Goal: Check status: Check status

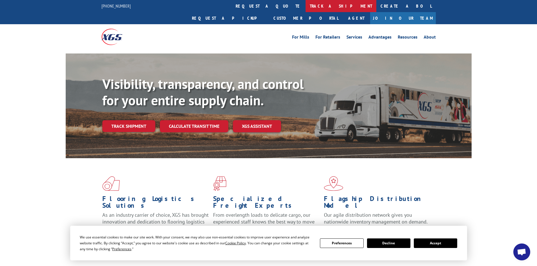
click at [306, 8] on link "track a shipment" at bounding box center [341, 6] width 71 height 12
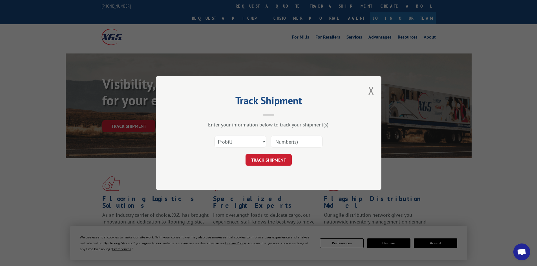
paste input "17261568"
type input "17261568"
click at [273, 166] on button "TRACK SHIPMENT" at bounding box center [269, 160] width 46 height 12
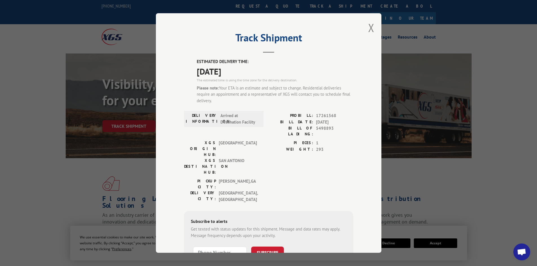
type input "+1 (___) ___-____"
click at [217, 247] on input "+1 (___) ___-____" at bounding box center [220, 253] width 54 height 12
type input "+1 (___) ___-____"
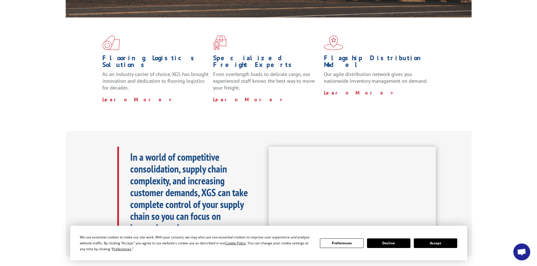
click at [441, 242] on button "Accept" at bounding box center [435, 244] width 43 height 10
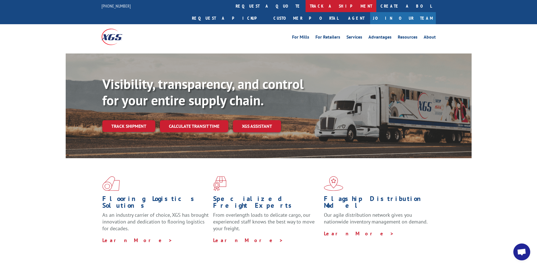
click at [306, 7] on link "track a shipment" at bounding box center [341, 6] width 71 height 12
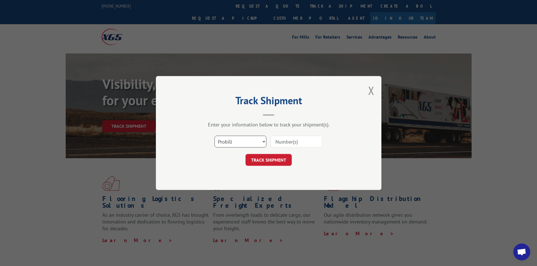
click at [246, 137] on select "Select category... Probill BOL PO" at bounding box center [241, 142] width 52 height 12
click at [289, 144] on input at bounding box center [297, 142] width 52 height 12
paste input "WN32619893"
type input "WN32619893"
drag, startPoint x: 313, startPoint y: 140, endPoint x: 181, endPoint y: 121, distance: 133.0
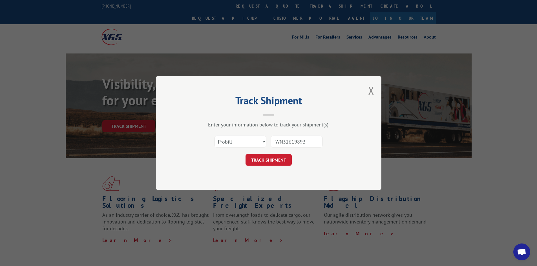
click at [181, 121] on div "Track Shipment Enter your information below to track your shipment(s). Select c…" at bounding box center [269, 133] width 226 height 114
